Goal: Information Seeking & Learning: Learn about a topic

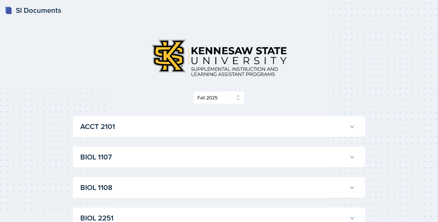
select select "2bed604d-1099-4043-b1bc-2365e8740244"
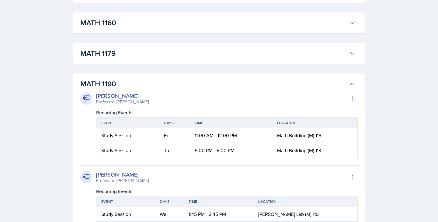
scroll to position [846, 0]
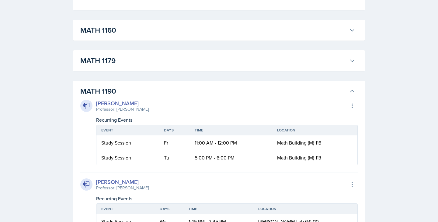
click at [121, 59] on h3 "MATH 1179" at bounding box center [213, 60] width 267 height 11
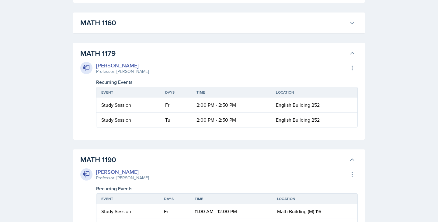
scroll to position [851, 0]
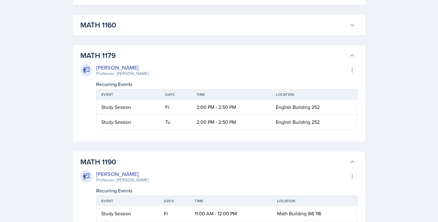
click at [117, 26] on h3 "MATH 1160" at bounding box center [213, 24] width 267 height 11
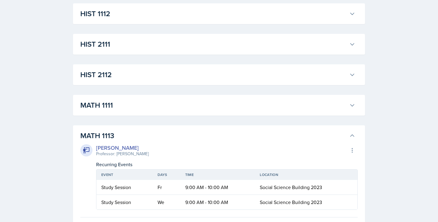
scroll to position [470, 0]
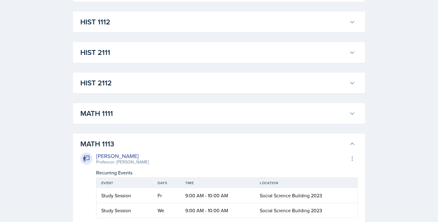
click at [114, 117] on h3 "MATH 1111" at bounding box center [213, 113] width 267 height 11
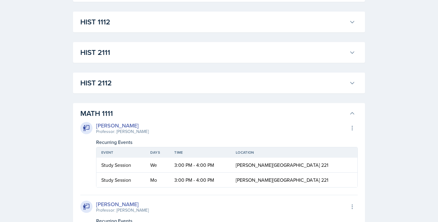
click at [128, 88] on h3 "HIST 2112" at bounding box center [213, 82] width 267 height 11
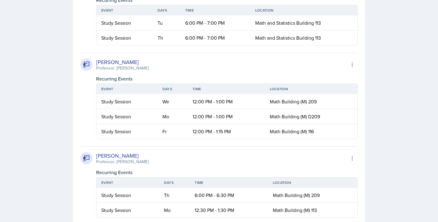
scroll to position [2212, 0]
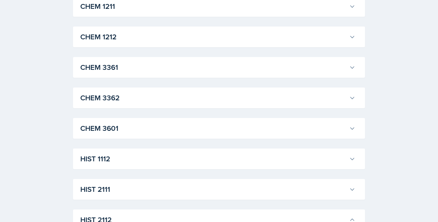
scroll to position [325, 0]
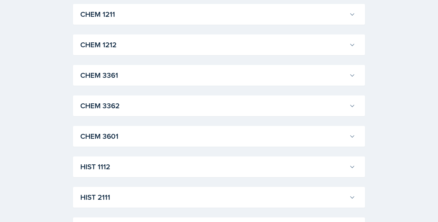
click at [124, 16] on h3 "CHEM 1211" at bounding box center [213, 14] width 267 height 11
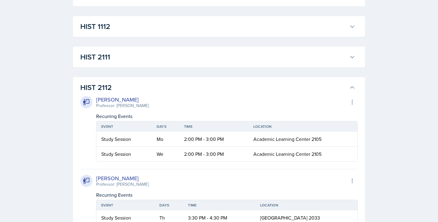
scroll to position [1296, 0]
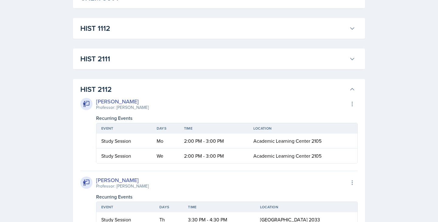
scroll to position [1457, 0]
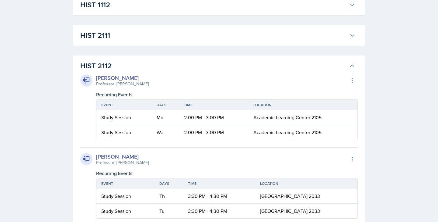
click at [117, 10] on h3 "HIST 1112" at bounding box center [213, 4] width 267 height 11
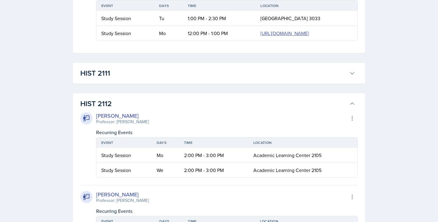
scroll to position [1502, 0]
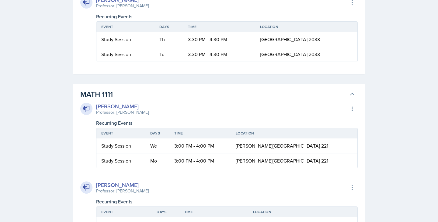
scroll to position [1616, 0]
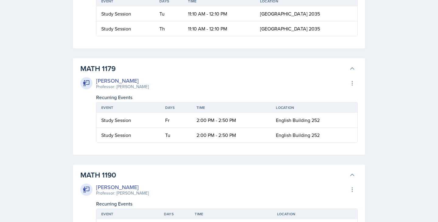
scroll to position [1656, 0]
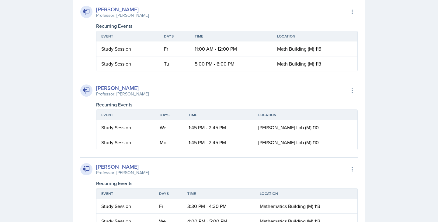
scroll to position [1676, 0]
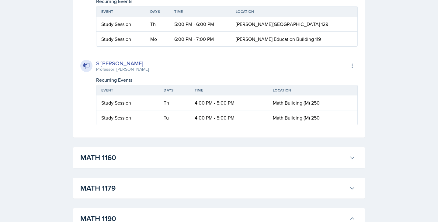
scroll to position [1688, 0]
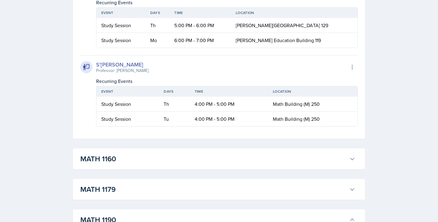
click at [134, 34] on div "[PERSON_NAME] Professor: [PERSON_NAME] Export to Google Calendar Recurring Even…" at bounding box center [219, 13] width 278 height 225
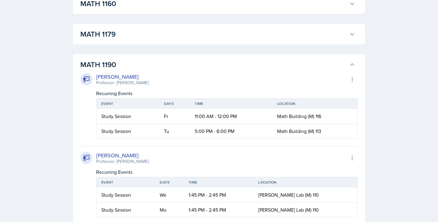
scroll to position [1607, 0]
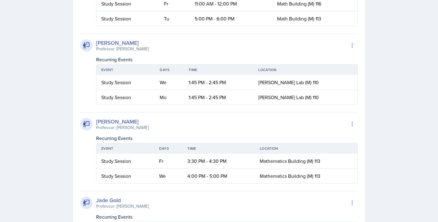
scroll to position [1906, 0]
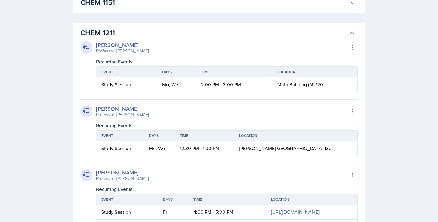
scroll to position [294, 0]
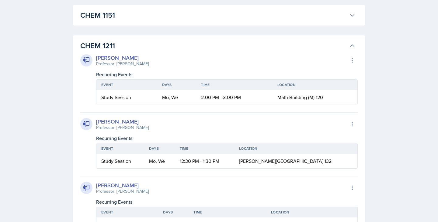
click at [122, 47] on h3 "CHEM 1211" at bounding box center [213, 45] width 267 height 11
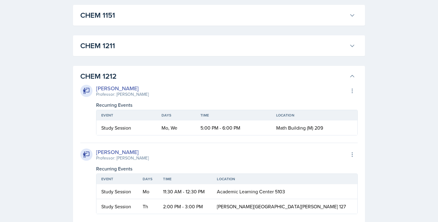
click at [116, 79] on h3 "CHEM 1212" at bounding box center [213, 76] width 267 height 11
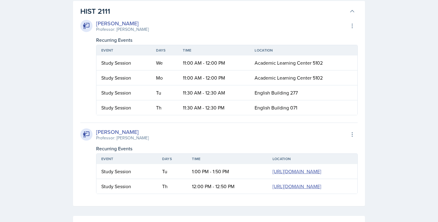
scroll to position [508, 0]
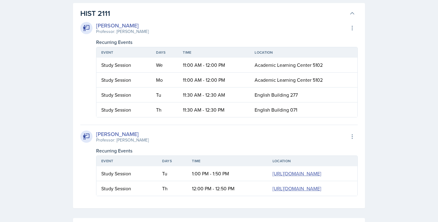
click at [116, 13] on h3 "HIST 2111" at bounding box center [213, 13] width 267 height 11
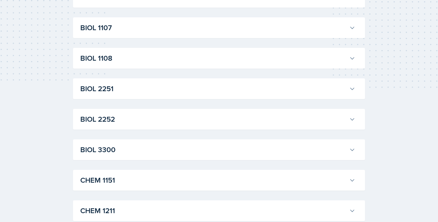
scroll to position [0, 0]
